Goal: Information Seeking & Learning: Find specific fact

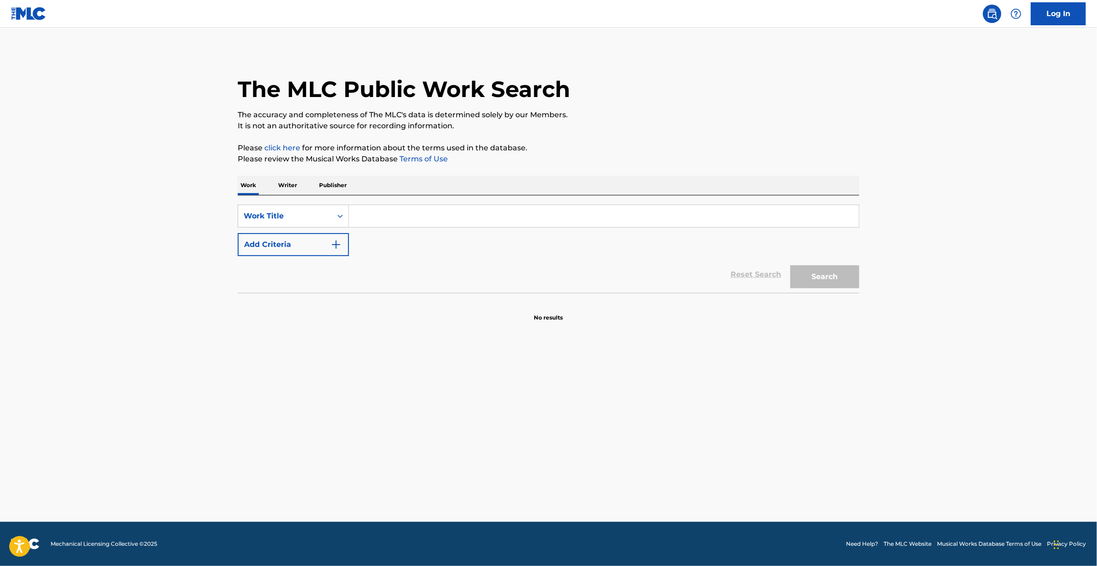
click at [396, 216] on input "Search Form" at bounding box center [604, 216] width 510 height 22
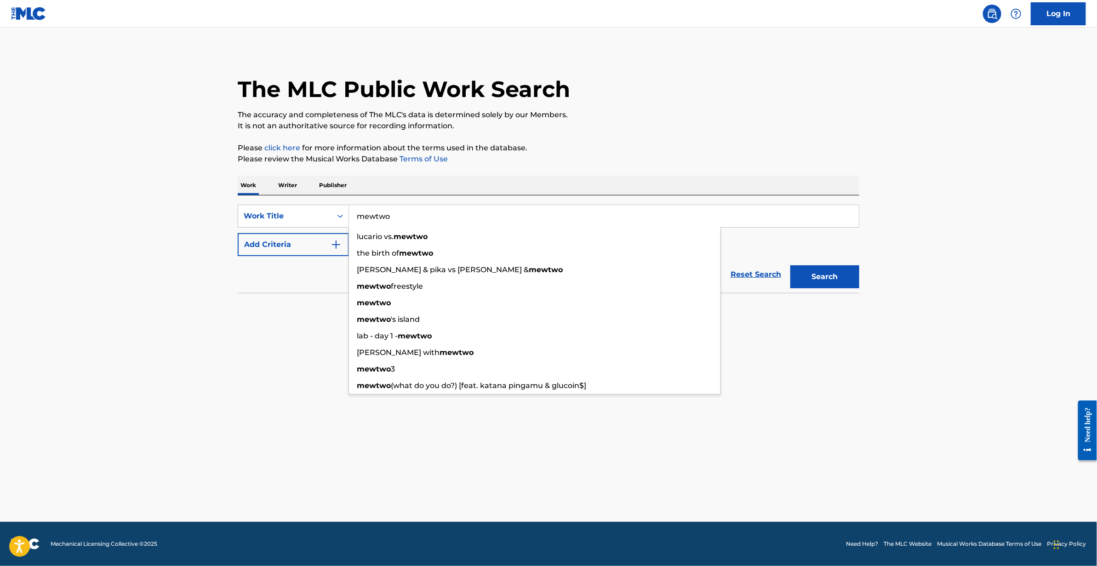
type input "mewtwo"
click at [263, 251] on button "Add Criteria" at bounding box center [293, 244] width 111 height 23
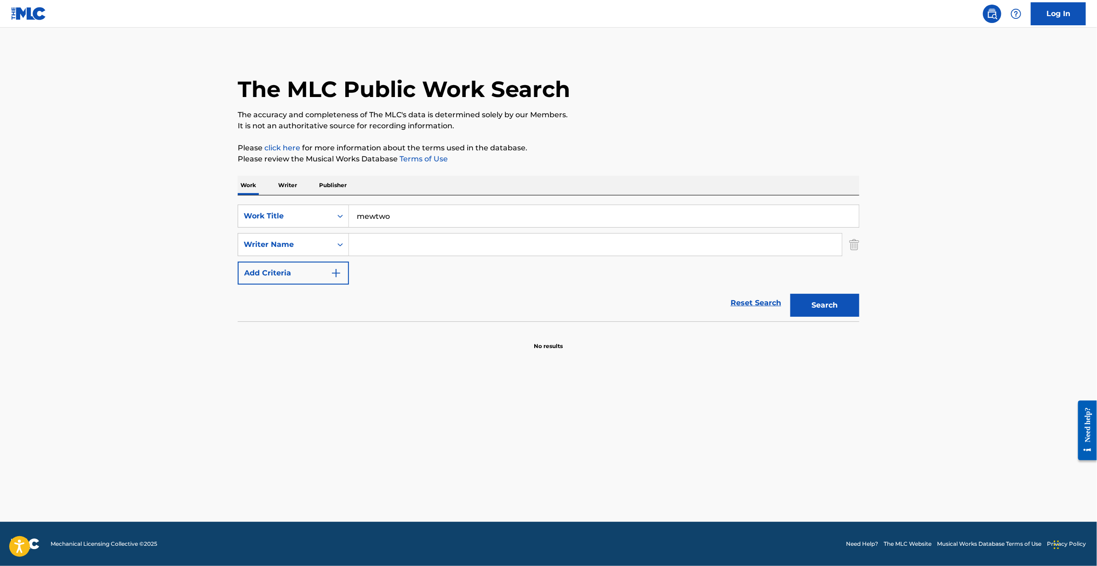
click at [406, 251] on input "Search Form" at bounding box center [595, 245] width 493 height 22
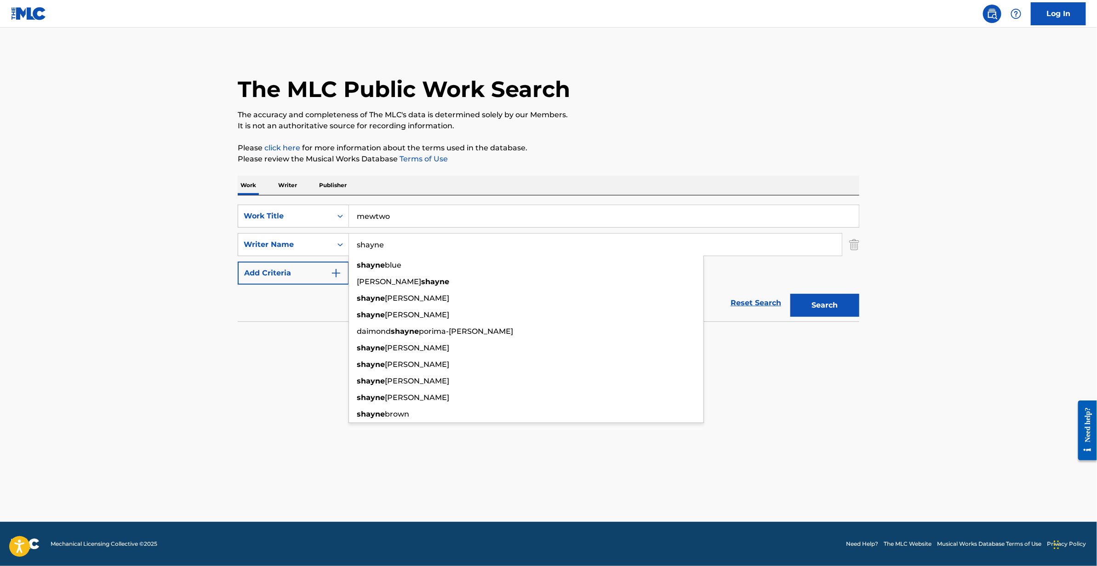
type input "shayne"
click at [790, 294] on button "Search" at bounding box center [824, 305] width 69 height 23
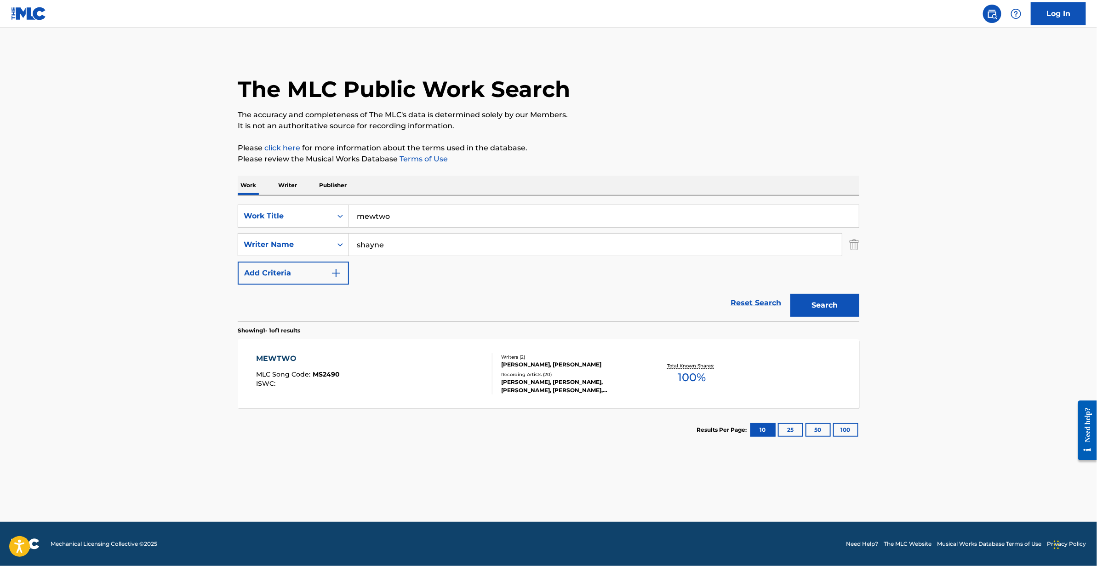
click at [282, 359] on div "MEWTWO" at bounding box center [299, 358] width 84 height 11
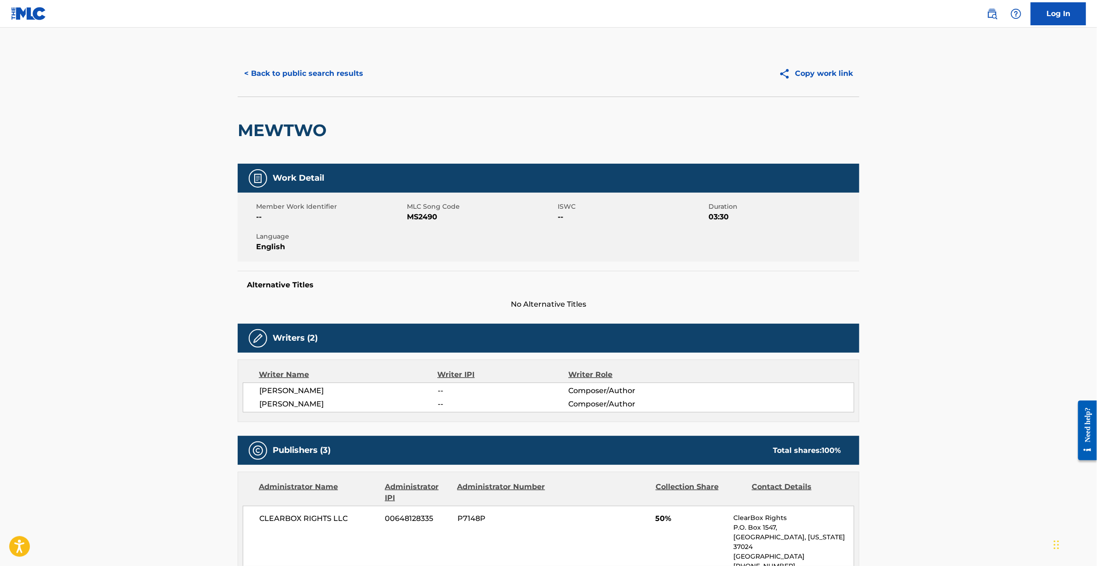
click at [303, 71] on button "< Back to public search results" at bounding box center [304, 73] width 132 height 23
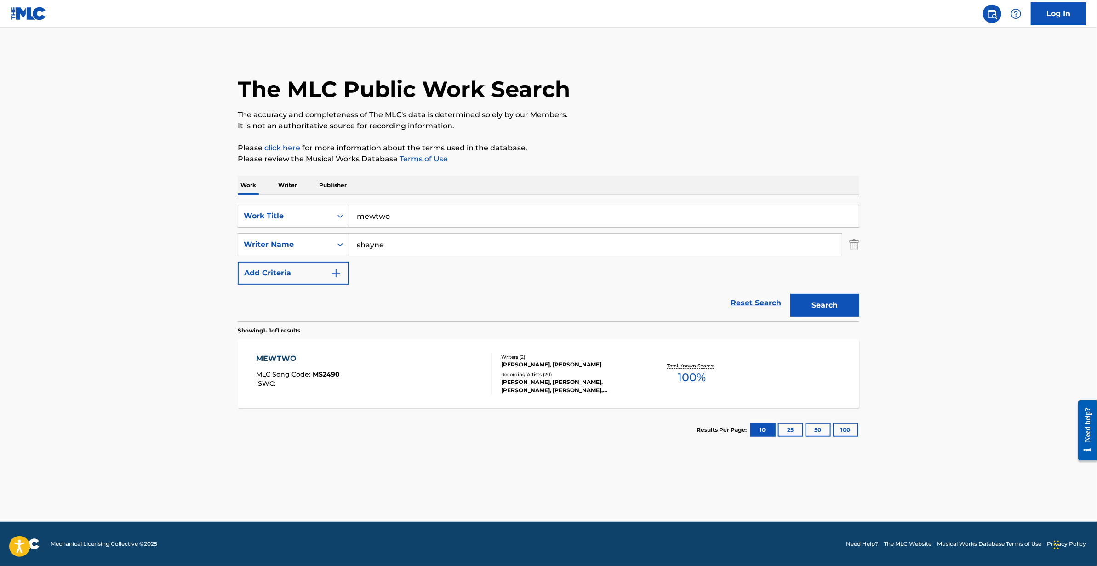
drag, startPoint x: 454, startPoint y: 214, endPoint x: 236, endPoint y: 195, distance: 218.7
click at [236, 195] on div "The MLC Public Work Search The accuracy and completeness of The MLC's data is d…" at bounding box center [549, 251] width 644 height 401
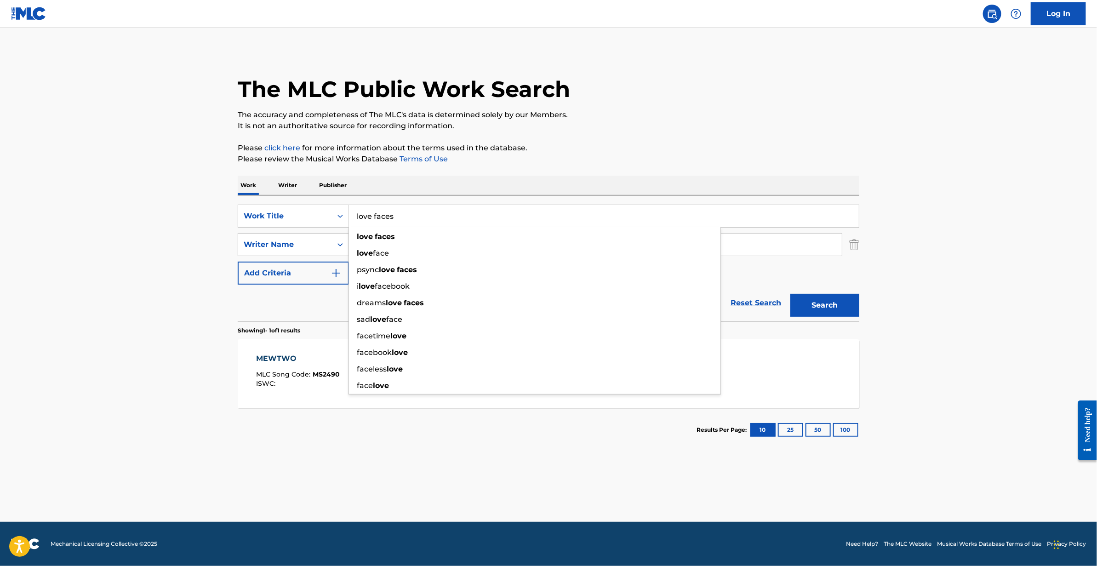
type input "love faces"
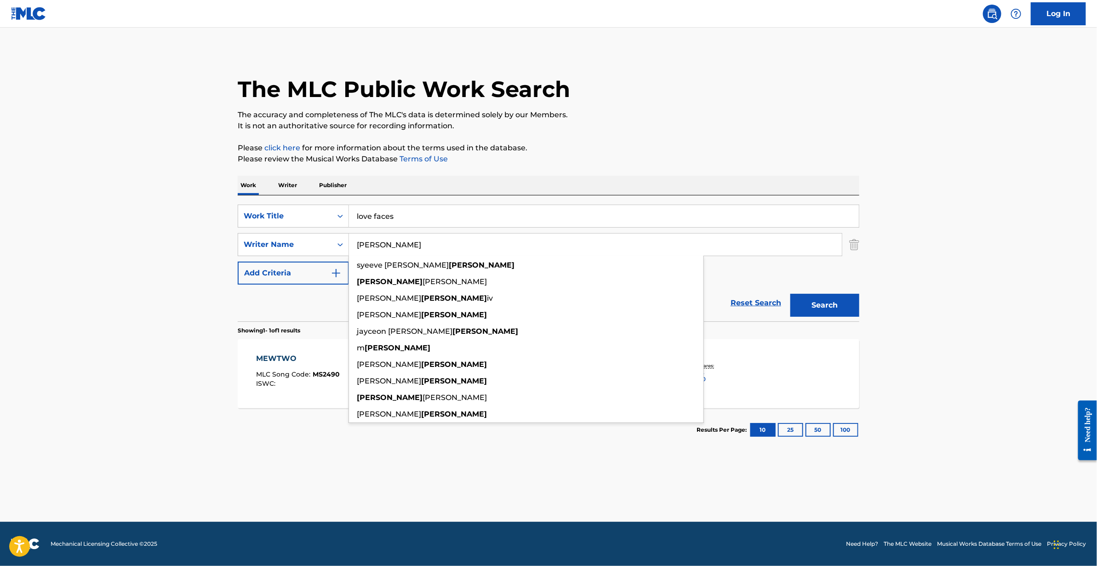
type input "[PERSON_NAME]"
click at [790, 294] on button "Search" at bounding box center [824, 305] width 69 height 23
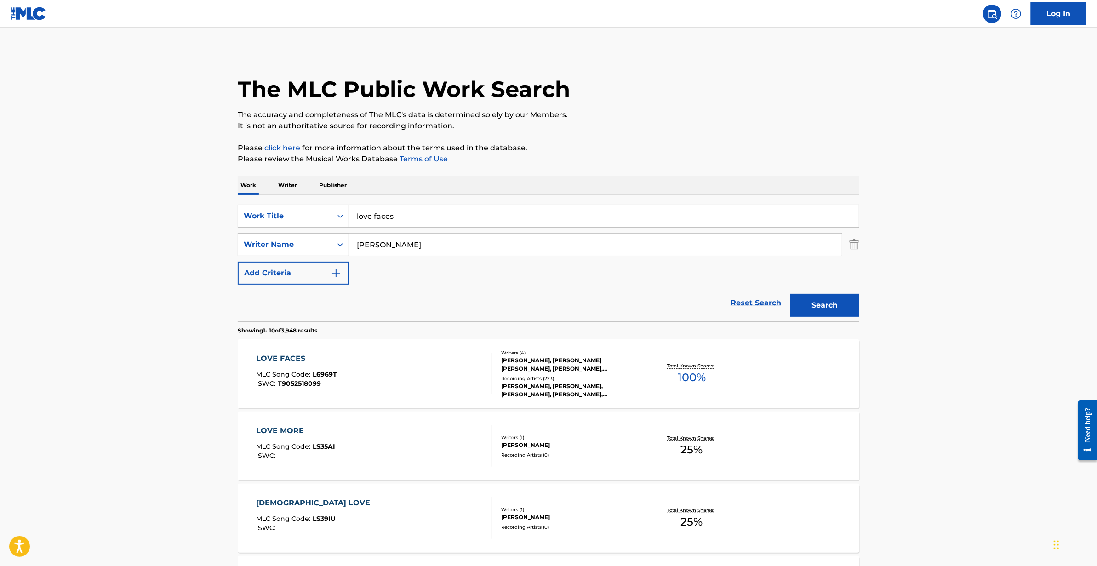
click at [286, 358] on div "LOVE FACES" at bounding box center [297, 358] width 81 height 11
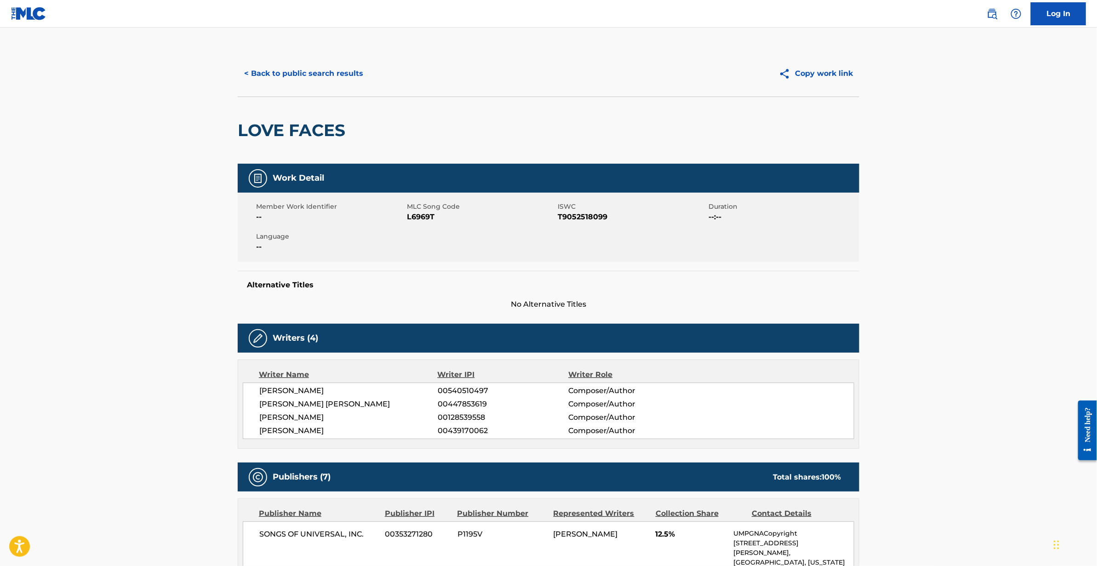
click at [298, 70] on button "< Back to public search results" at bounding box center [304, 73] width 132 height 23
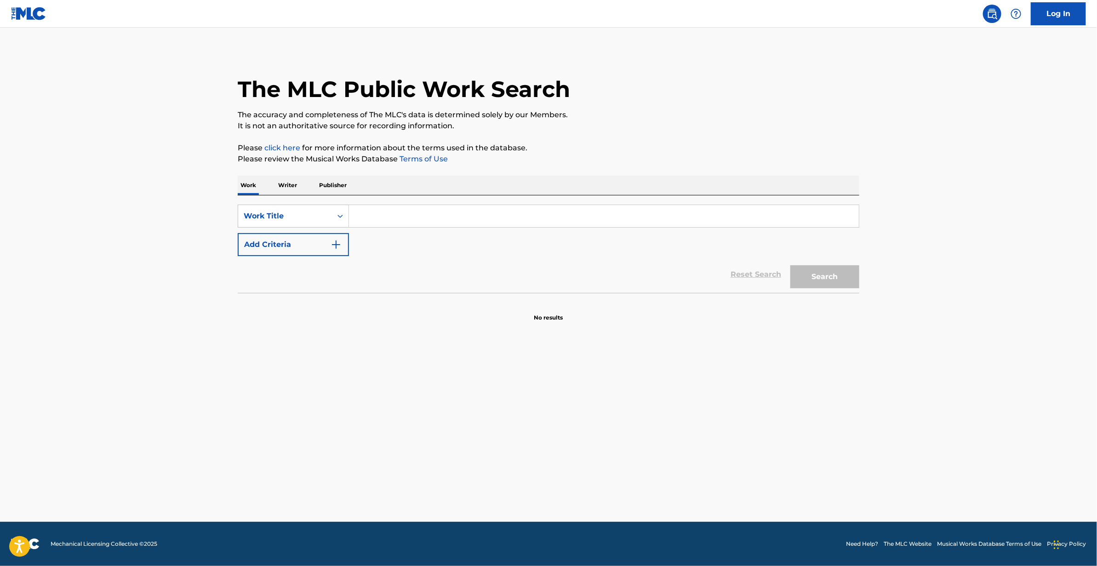
click at [414, 206] on input "Search Form" at bounding box center [604, 216] width 510 height 22
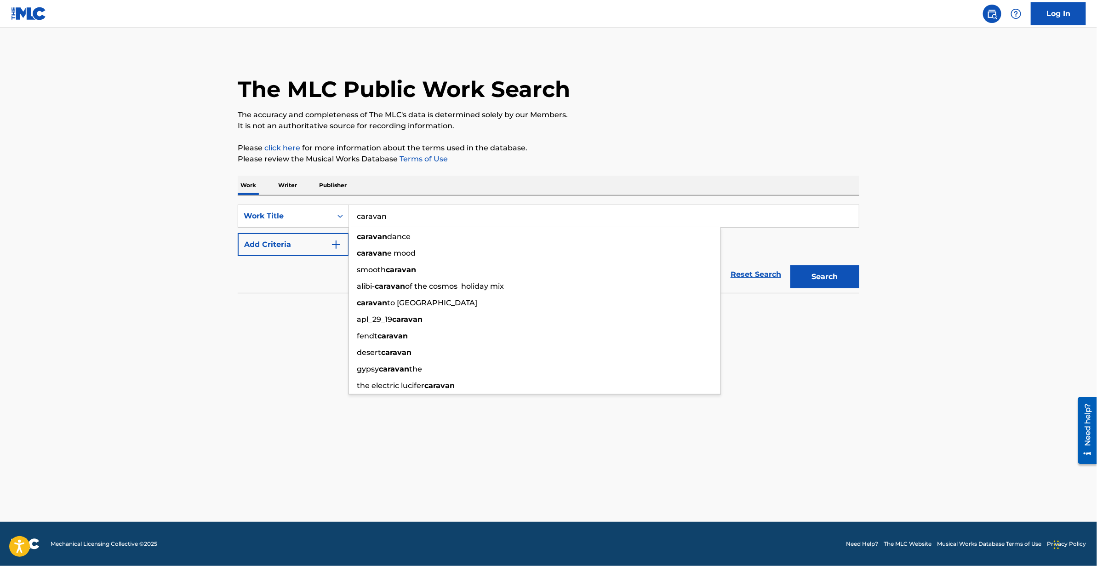
type input "caravan"
click at [291, 253] on button "Add Criteria" at bounding box center [293, 244] width 111 height 23
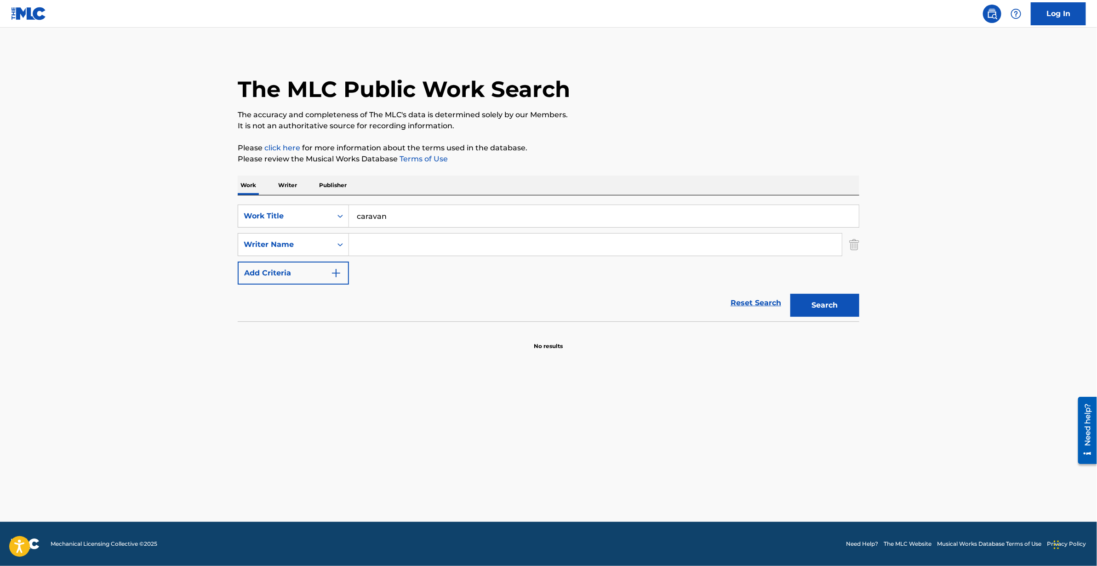
click at [396, 249] on input "Search Form" at bounding box center [595, 245] width 493 height 22
type input "irving mills"
click at [790, 294] on button "Search" at bounding box center [824, 305] width 69 height 23
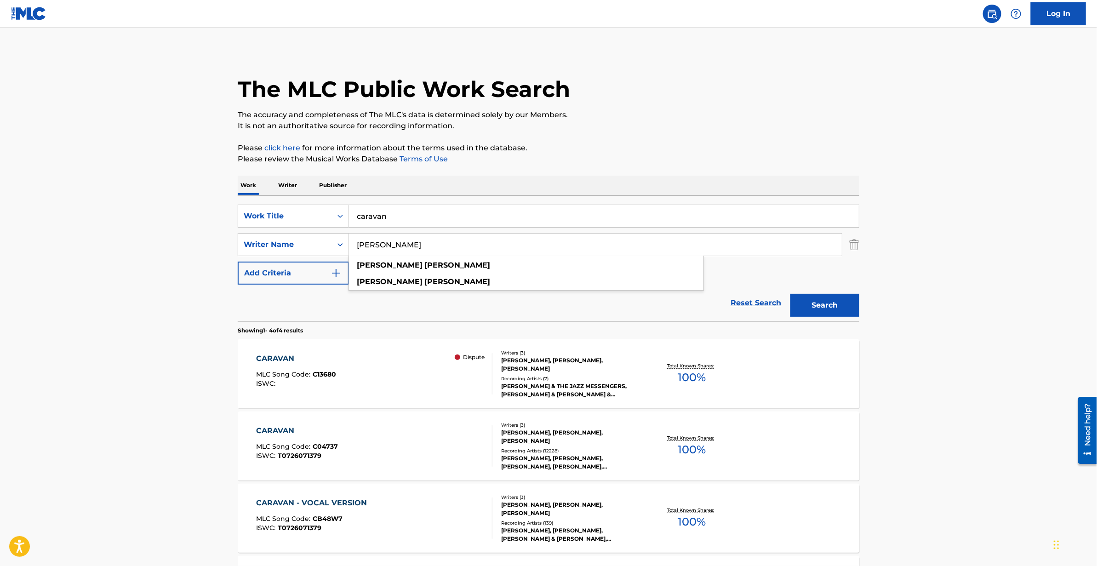
click at [280, 355] on div "CARAVAN" at bounding box center [297, 358] width 80 height 11
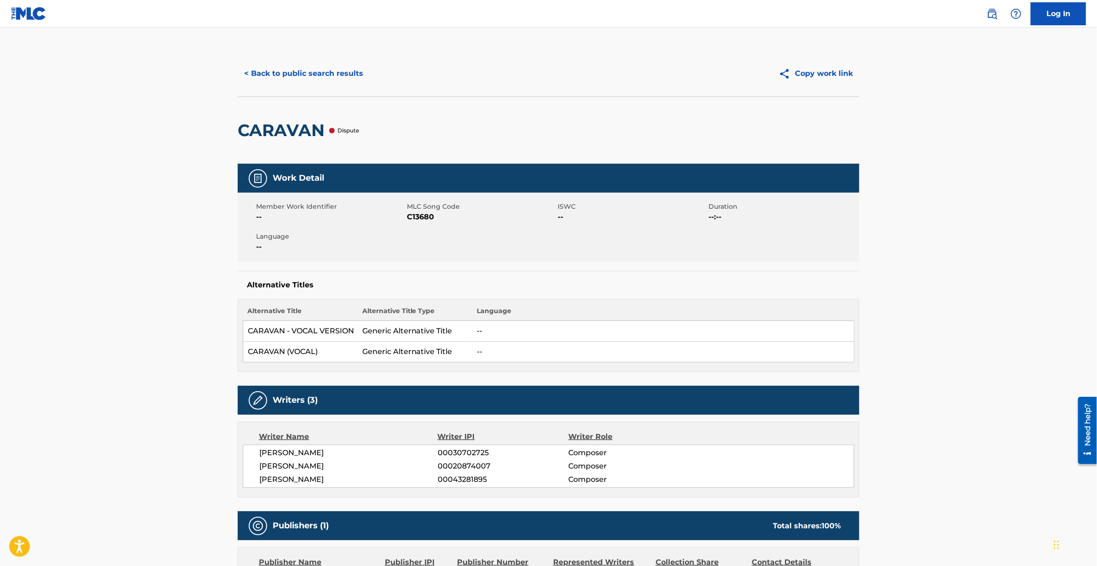
click at [276, 70] on button "< Back to public search results" at bounding box center [304, 73] width 132 height 23
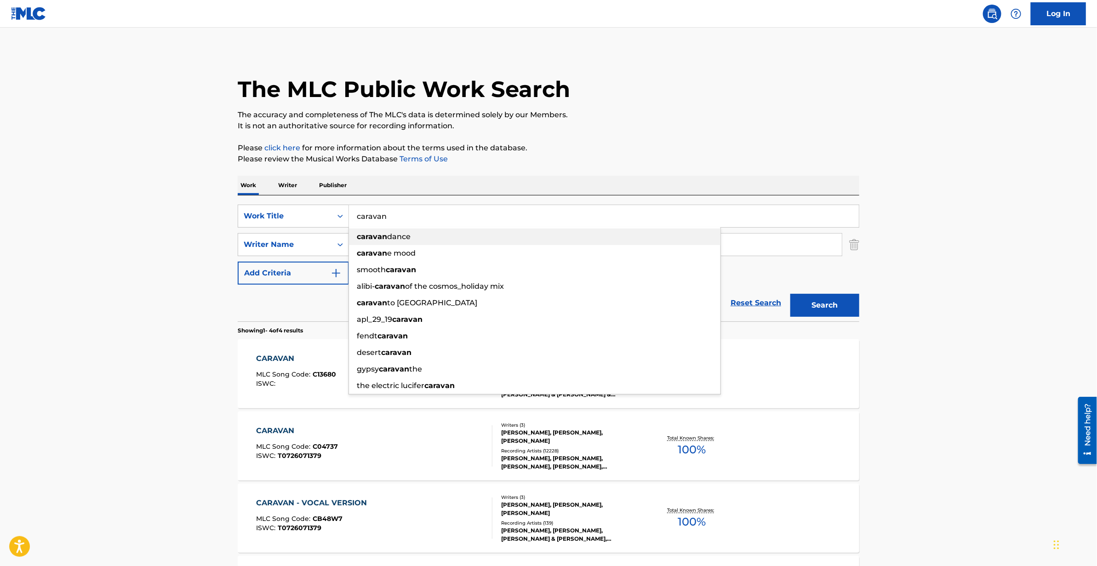
drag, startPoint x: 425, startPoint y: 211, endPoint x: 456, endPoint y: 238, distance: 41.4
click at [456, 227] on div "caravan caravan dance caravan e mood smooth caravan alibi- caravan of the cosmo…" at bounding box center [604, 216] width 510 height 22
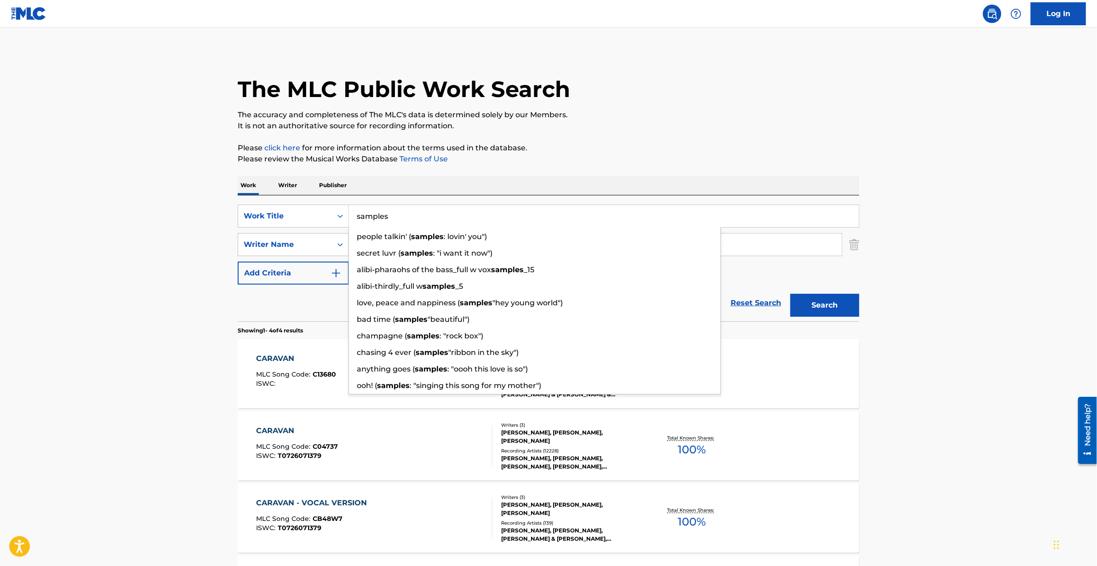
type input "samples"
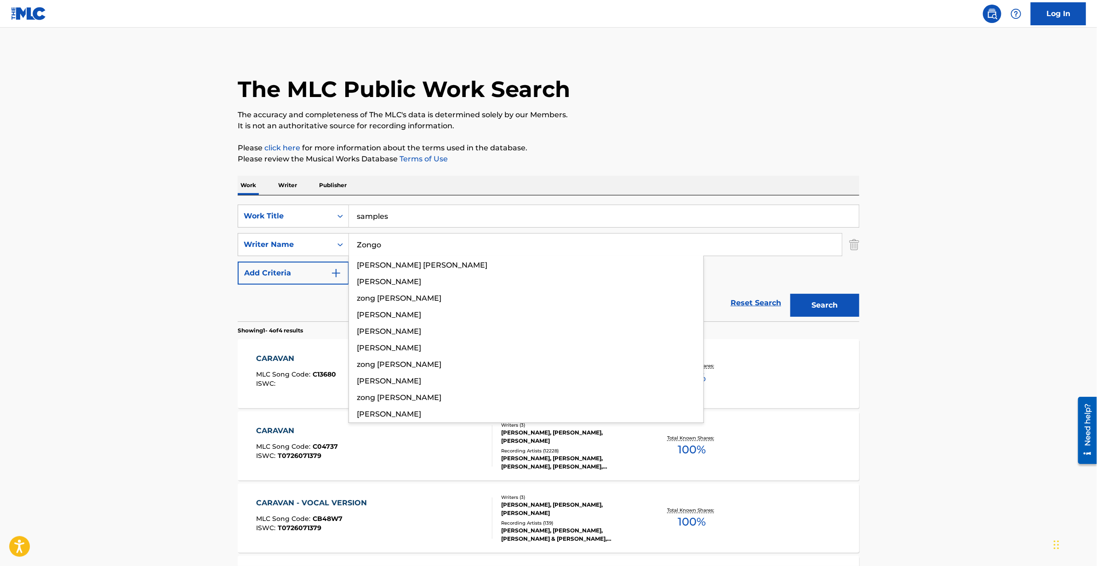
type input "Zongo"
click at [790, 294] on button "Search" at bounding box center [824, 305] width 69 height 23
